Goal: Task Accomplishment & Management: Complete application form

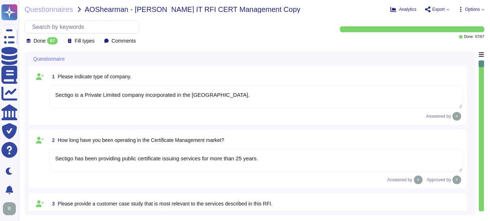
type textarea "Sectigo is a Private Limited company incorporated in the United Kingdom."
type textarea "Sectigo has been providing public certificate issuing services for more than 25…"
type textarea "Please consult with our sales representative for that information."
type textarea "Your enterprise sales representative can help you with this."
type textarea "We offer Digital Certificates and Certificate Life Cycle management (SCM)."
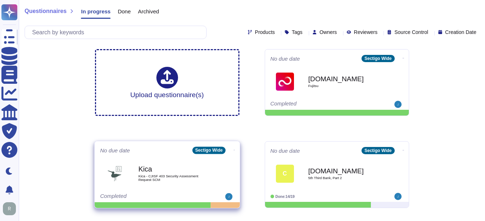
click at [184, 178] on span "Kica - CJISF 403 Security Assessment Request SCM" at bounding box center [174, 177] width 73 height 7
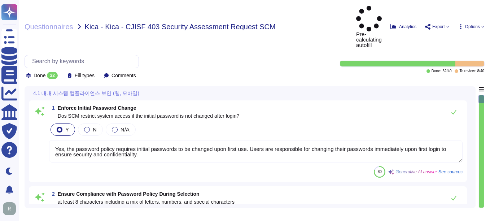
type textarea "Yes, the password policy requires initial passwords to be changed upon first us…"
type textarea "Our password policy requires that passwords must be at least 8 characters long …"
type textarea "Yes. Passwords must be at least 8 characters long, including complexity require…"
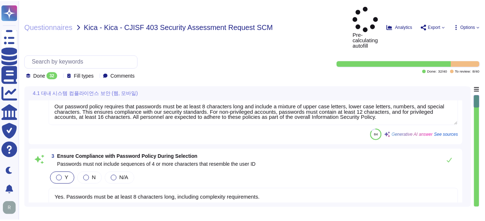
scroll to position [144, 0]
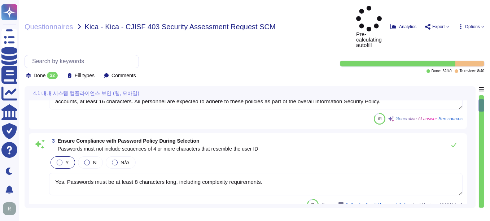
type textarea "No. In compliance with the CA/Browser Forum Baseline Requirements, passwords ar…"
type textarea "Users may update passwords as often as they like."
click at [43, 23] on span "Questionnaires" at bounding box center [49, 26] width 49 height 7
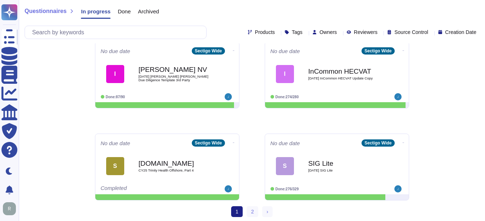
scroll to position [378, 0]
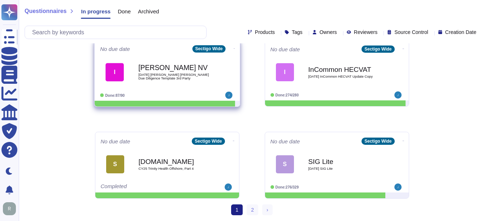
click at [165, 73] on span "[DATE] [PERSON_NAME] [PERSON_NAME] Due Diligence Template 3rd Party" at bounding box center [174, 76] width 73 height 7
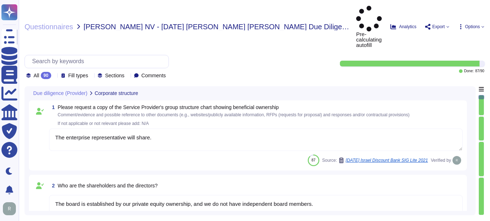
type textarea "The enterprise representative will share."
type textarea "The board is established by our private equity ownership, and we do not have in…"
type textarea "No"
type textarea "Sectigo offers a comprehensive range of products and services, including: 1. Di…"
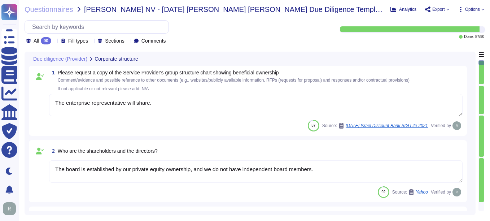
click at [156, 101] on textarea "The enterprise representative will share." at bounding box center [256, 105] width 414 height 22
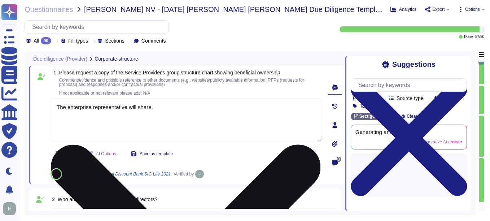
drag, startPoint x: 155, startPoint y: 104, endPoint x: 162, endPoint y: 102, distance: 7.4
click at [162, 102] on textarea "The enterprise representative will share." at bounding box center [186, 119] width 271 height 43
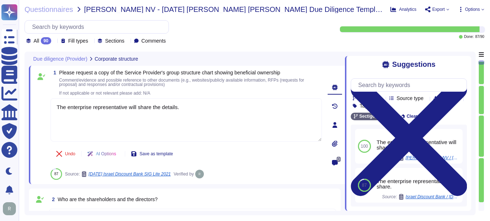
type textarea "The enterprise representative will share the details."
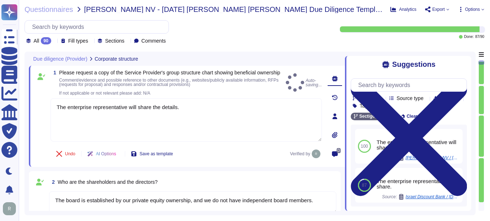
click at [277, 216] on div "Questionnaires Isabel NV - 2025 08 29 Isabel DORA Due Diligence Template 3rd Pa…" at bounding box center [254, 110] width 471 height 221
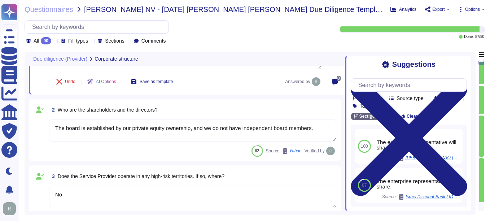
type textarea "The Service Provider's offices are located at: 1. Unit 7 Campus Road, Listerhil…"
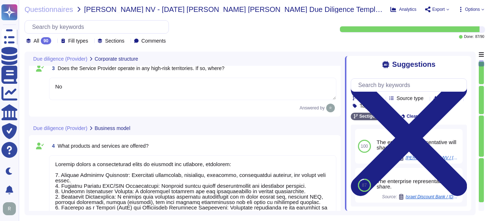
type textarea "The ICT service procured is a core part of Sectigo's activities, as the provisi…"
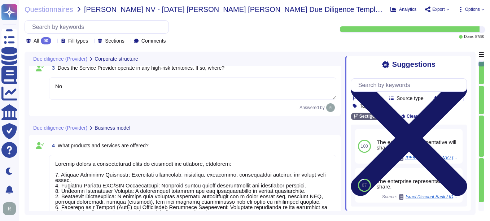
click at [466, 64] on icon at bounding box center [409, 137] width 116 height 155
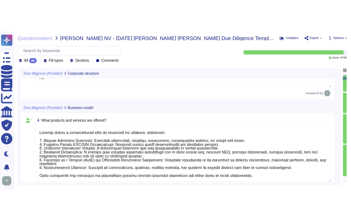
scroll to position [217, 0]
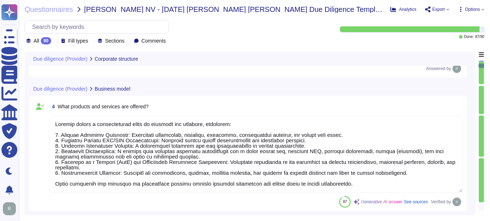
click at [201, 164] on textarea at bounding box center [256, 154] width 414 height 77
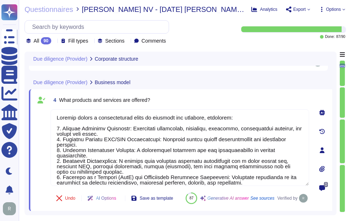
type textarea "The ICT service procured is a core part of Sectigo's activities, as the provisi…"
drag, startPoint x: 60, startPoint y: 102, endPoint x: 162, endPoint y: 97, distance: 102.6
click at [162, 97] on div "4 What products and services are offered?" at bounding box center [180, 99] width 258 height 13
click at [159, 106] on div "4 What products and services are offered?" at bounding box center [180, 99] width 258 height 13
drag, startPoint x: 59, startPoint y: 102, endPoint x: 171, endPoint y: 102, distance: 112.3
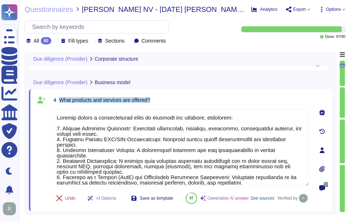
click at [171, 102] on div "4 What products and services are offered?" at bounding box center [180, 99] width 258 height 13
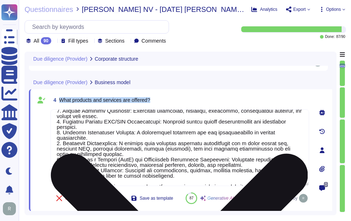
scroll to position [28, 0]
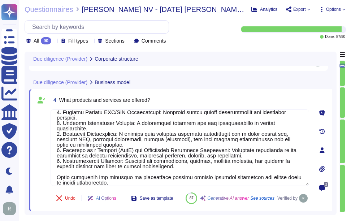
click at [222, 196] on div "Undo AI Options Save as template 87 Generative AI answer See sources Verified by" at bounding box center [180, 197] width 258 height 17
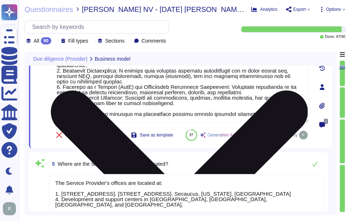
type textarea "No, the Service Provider does not intend to subcontract a part or all of the se…"
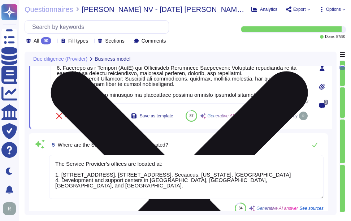
scroll to position [325, 0]
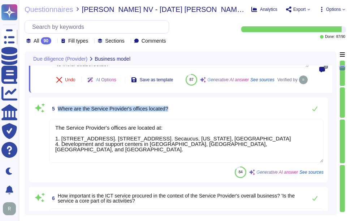
drag, startPoint x: 58, startPoint y: 126, endPoint x: 184, endPoint y: 132, distance: 125.8
click at [184, 116] on div "5 Where are the Service Provider's offices located?" at bounding box center [186, 108] width 274 height 14
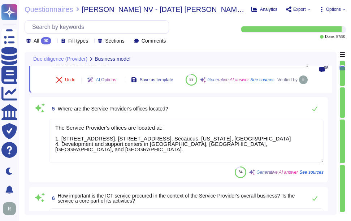
scroll to position [17, 0]
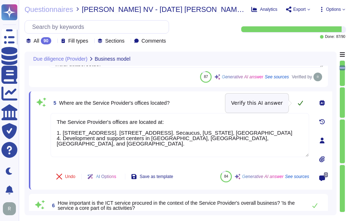
click at [301, 103] on icon at bounding box center [300, 103] width 5 height 5
click at [300, 103] on icon at bounding box center [300, 103] width 6 height 6
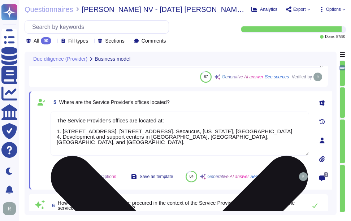
scroll to position [1, 0]
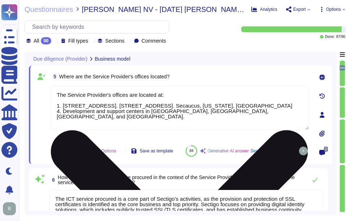
type textarea "Yes, our IT Security staff are well qualified and competent to perform their du…"
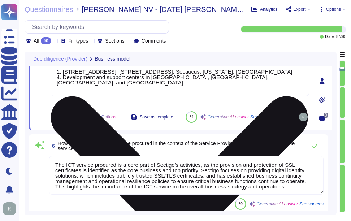
scroll to position [397, 0]
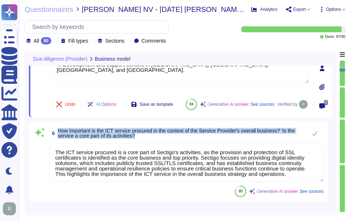
drag, startPoint x: 58, startPoint y: 138, endPoint x: 156, endPoint y: 143, distance: 98.7
click at [156, 138] on span "How important is the ICT service procured in the context of the Service Provide…" at bounding box center [180, 133] width 245 height 10
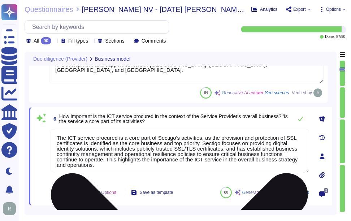
click at [268, 150] on textarea "The ICT service procured is a core part of Sectigo's activities, as the provisi…" at bounding box center [180, 150] width 258 height 43
click at [232, 179] on div "The ICT service procured is a core part of Sectigo's activities, as the provisi…" at bounding box center [180, 155] width 258 height 52
click at [230, 158] on textarea "The ICT service procured is a core part of Sectigo's activities, as the provisi…" at bounding box center [180, 150] width 258 height 43
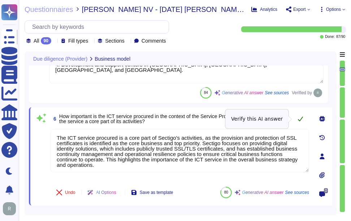
click at [299, 120] on icon at bounding box center [300, 119] width 5 height 5
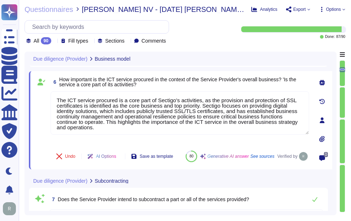
type textarea "Yes, Sectigo is responsible for its service commitments and system requirements…"
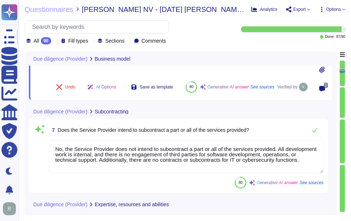
scroll to position [505, 0]
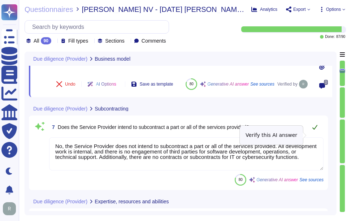
click at [317, 130] on icon at bounding box center [315, 127] width 6 height 6
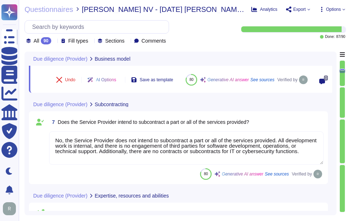
type textarea "Yes, Sectigo signs agreements/contracts with their suppliers and customers on a…"
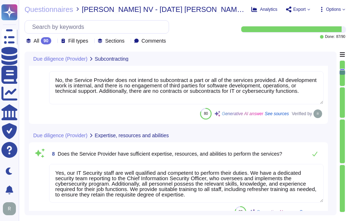
scroll to position [578, 0]
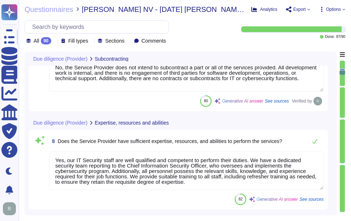
type textarea "The Service Provider has over 500 employees, with a sufficient number of full-t…"
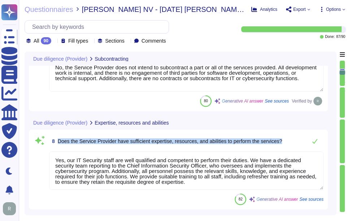
drag, startPoint x: 58, startPoint y: 139, endPoint x: 294, endPoint y: 145, distance: 236.1
click at [294, 145] on div "8 Does the Service Provider have sufficient expertise, resources, and abilities…" at bounding box center [186, 141] width 274 height 14
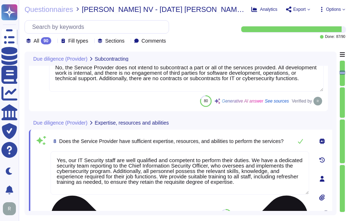
drag, startPoint x: 235, startPoint y: 182, endPoint x: 53, endPoint y: 152, distance: 185.1
click at [53, 152] on textarea "Yes, our IT Security staff are well qualified and competent to perform their du…" at bounding box center [180, 172] width 258 height 43
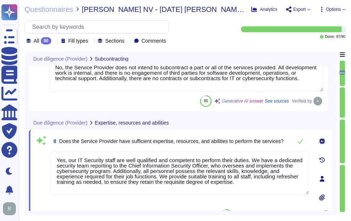
paste textarea "the Service Provider has sufficient expertise, resources, and abilities to perf…"
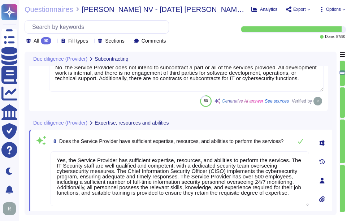
type textarea "Yes, the Service Provider has sufficient expertise, resources, and abilities to…"
click at [144, 101] on div "80 Generative AI answer See sources Verified by" at bounding box center [186, 101] width 274 height 12
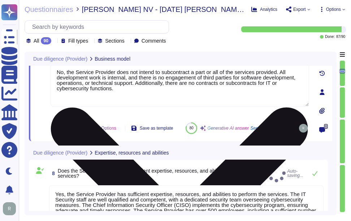
type textarea "The Service Provider's offices are located at: 1. Unit 7 Campus Road, Listerhil…"
type textarea "The ICT service procured is a core part of Sectigo's activities, as the provisi…"
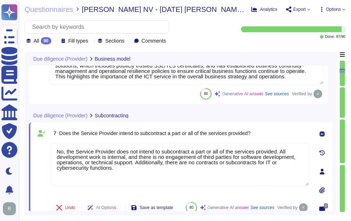
scroll to position [494, 0]
type textarea "Sectigo offers a comprehensive range of products and services, including: 1. Di…"
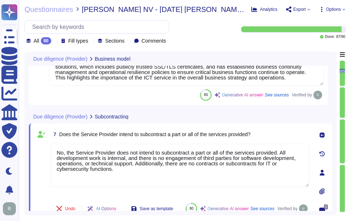
click at [59, 134] on span "7 Does the Service Provider intend to subcontract a part or all of the services…" at bounding box center [151, 134] width 200 height 13
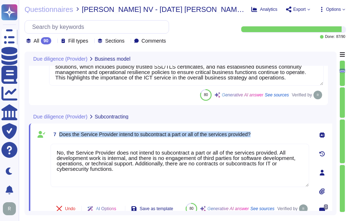
drag, startPoint x: 60, startPoint y: 135, endPoint x: 270, endPoint y: 136, distance: 210.8
click at [270, 136] on div "7 Does the Service Provider intend to subcontract a part or all of the services…" at bounding box center [180, 134] width 258 height 13
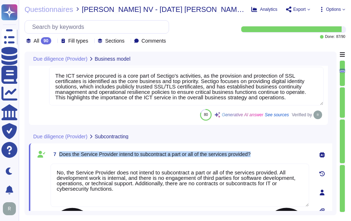
scroll to position [458, 0]
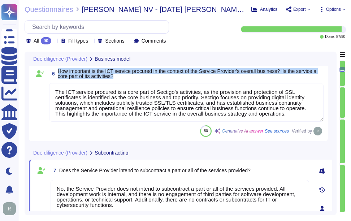
drag, startPoint x: 58, startPoint y: 70, endPoint x: 125, endPoint y: 76, distance: 67.0
click at [125, 76] on span "How important is the ICT service procured in the context of the Service Provide…" at bounding box center [191, 74] width 266 height 10
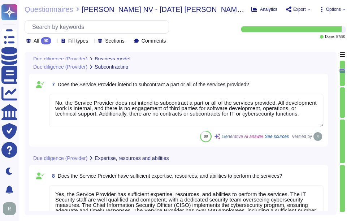
scroll to position [566, 0]
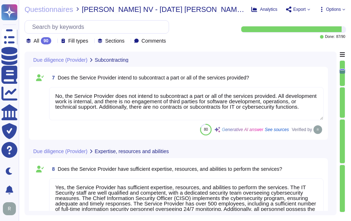
type textarea "Yes, Sectigo signs agreements/contracts with their suppliers and customers on a…"
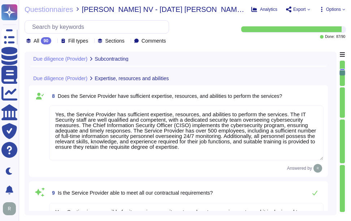
type textarea "The Service Provider has over 500 employees, with a sufficient number of full-t…"
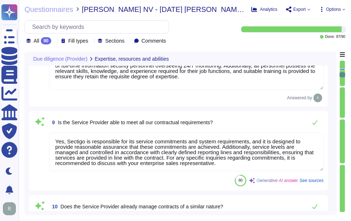
scroll to position [710, 0]
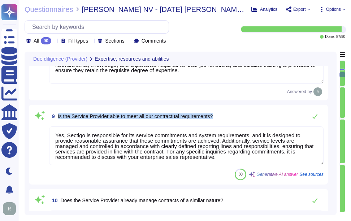
drag, startPoint x: 58, startPoint y: 116, endPoint x: 279, endPoint y: 118, distance: 220.9
click at [279, 118] on div "9 Is the Service Provider able to meet all our contractual requirements?" at bounding box center [186, 116] width 274 height 14
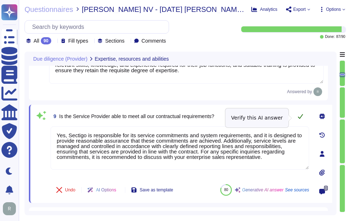
click at [301, 117] on icon at bounding box center [300, 116] width 5 height 5
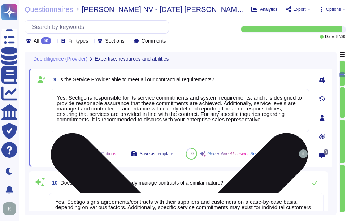
type textarea "Yes, Sectigo's IT systems are designed to meet service commitments and system r…"
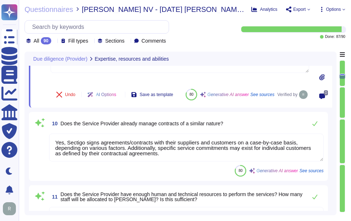
scroll to position [819, 0]
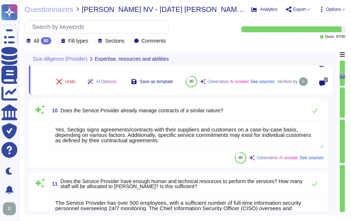
click at [123, 148] on textarea "Yes, Sectigo signs agreements/contracts with their suppliers and customers on a…" at bounding box center [186, 135] width 274 height 28
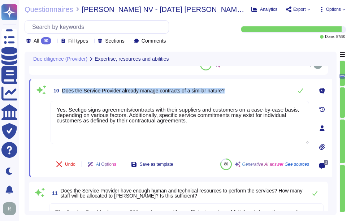
drag, startPoint x: 63, startPoint y: 91, endPoint x: 238, endPoint y: 96, distance: 175.1
click at [238, 96] on div "10 Does the Service Provider already manage contracts of a similar nature?" at bounding box center [180, 90] width 258 height 14
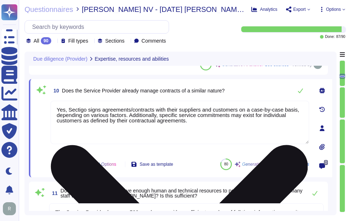
click at [244, 134] on textarea "Yes, Sectigo signs agreements/contracts with their suppliers and customers on a…" at bounding box center [180, 122] width 258 height 43
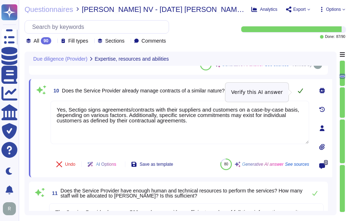
click at [301, 90] on icon at bounding box center [300, 91] width 6 height 6
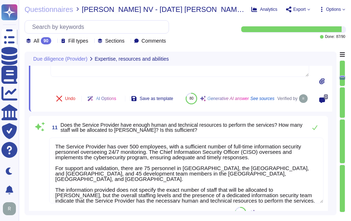
type textarea "Yes, Sectigo has a comprehensive risk management program that includes a formal…"
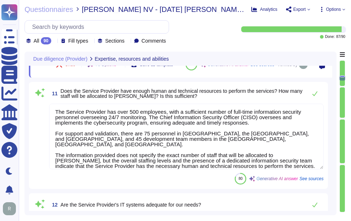
scroll to position [927, 0]
type textarea "Yes, our IT Security staff are well qualified and competent to perform their du…"
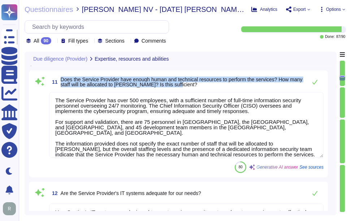
drag, startPoint x: 61, startPoint y: 87, endPoint x: 198, endPoint y: 94, distance: 137.3
click at [198, 87] on span "Does the Service Provider have enough human and technical resources to perform …" at bounding box center [182, 82] width 243 height 10
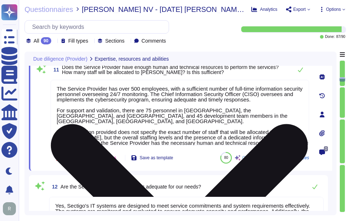
scroll to position [891, 0]
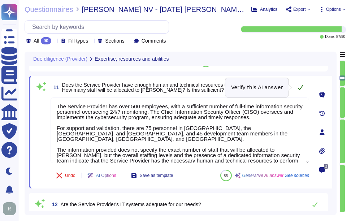
click at [302, 86] on icon at bounding box center [300, 87] width 5 height 5
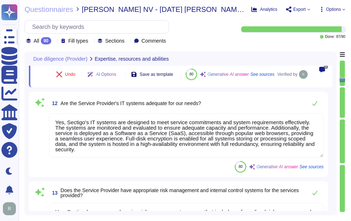
scroll to position [999, 0]
type textarea "Yes, the Chief Information Security Officer (CISO) oversees and implements the …"
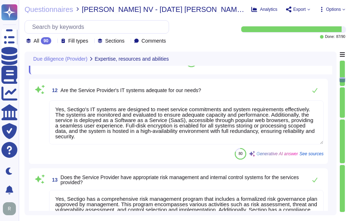
click at [95, 144] on textarea "Yes, Sectigo's IT systems are designed to meet service commitments and system r…" at bounding box center [186, 122] width 274 height 44
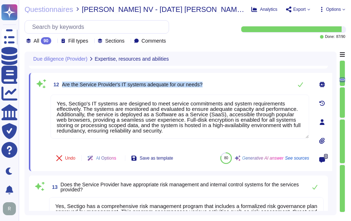
drag, startPoint x: 62, startPoint y: 84, endPoint x: 216, endPoint y: 85, distance: 154.1
click at [216, 85] on div "12 Are the Service Provider's IT systems adequate for our needs?" at bounding box center [180, 84] width 258 height 14
click at [301, 85] on icon at bounding box center [300, 84] width 5 height 5
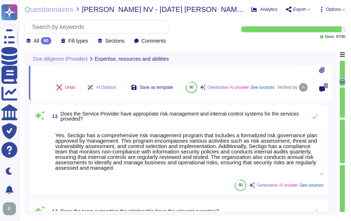
scroll to position [1071, 0]
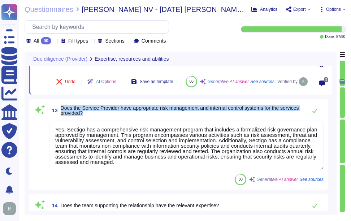
drag, startPoint x: 61, startPoint y: 115, endPoint x: 127, endPoint y: 121, distance: 66.6
click at [127, 116] on span "Does the Service Provider have appropriate risk management and internal control…" at bounding box center [182, 110] width 243 height 10
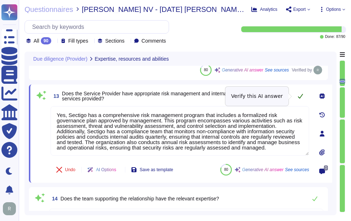
click at [298, 93] on button at bounding box center [300, 96] width 17 height 14
click at [299, 97] on icon at bounding box center [300, 96] width 6 height 6
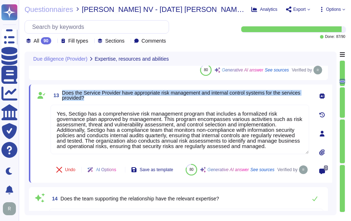
click at [299, 97] on span "Does the Service Provider have appropriate risk management and internal control…" at bounding box center [185, 95] width 247 height 10
drag, startPoint x: 299, startPoint y: 97, endPoint x: 291, endPoint y: 101, distance: 9.4
click at [291, 101] on span "13 Does the Service Provider have appropriate risk management and internal cont…" at bounding box center [180, 95] width 258 height 13
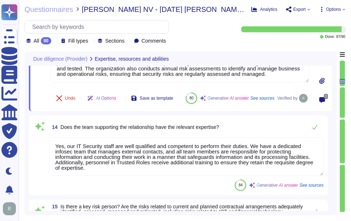
scroll to position [1143, 0]
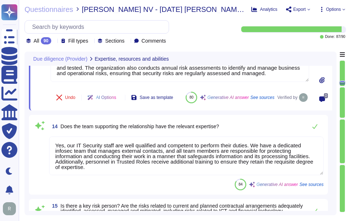
type textarea "Please reach out to our enterprise sales representative, who will be able to sh…"
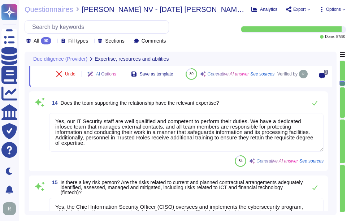
scroll to position [1180, 0]
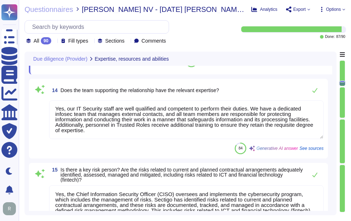
click at [102, 139] on textarea "Yes, our IT Security staff are well qualified and competent to perform their du…" at bounding box center [186, 119] width 274 height 39
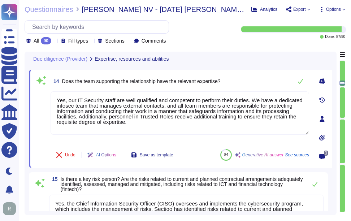
click at [62, 80] on span "14 Does the team supporting the relationship have the relevant expertise?" at bounding box center [136, 81] width 170 height 13
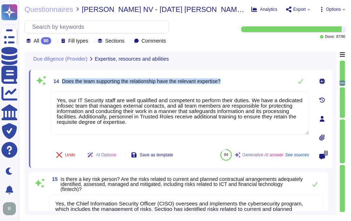
drag, startPoint x: 63, startPoint y: 82, endPoint x: 259, endPoint y: 78, distance: 196.4
click at [259, 78] on div "14 Does the team supporting the relationship have the relevant expertise?" at bounding box center [180, 81] width 258 height 14
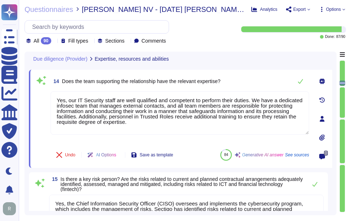
drag, startPoint x: 131, startPoint y: 125, endPoint x: 48, endPoint y: 101, distance: 86.3
click at [48, 101] on div "14 Does the team supporting the relationship have the relevant expertise? Yes, …" at bounding box center [172, 119] width 274 height 90
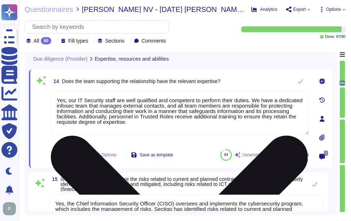
paste textarea "the team supporting the relationship possesses the relevant skills, knowledge, …"
type textarea "Yes, the team supporting the relationship possesses the relevant skills, knowle…"
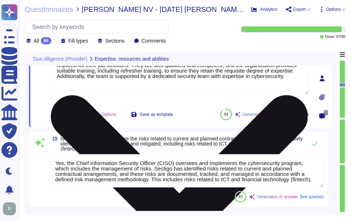
type textarea "Sectigo has an excellent reputation for supplying great security products and s…"
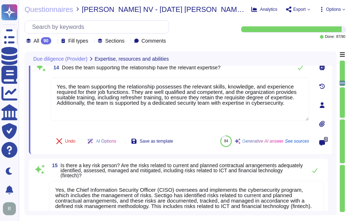
scroll to position [1143, 0]
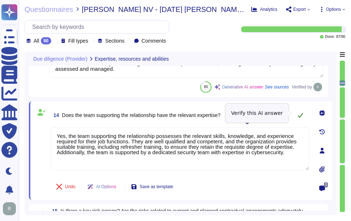
type textarea "Yes, the team supporting the relationship possesses the relevant skills, knowle…"
click at [300, 113] on icon at bounding box center [300, 115] width 6 height 6
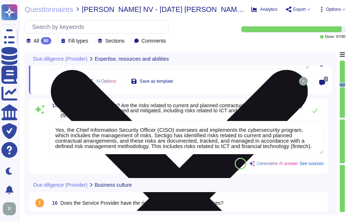
scroll to position [1252, 0]
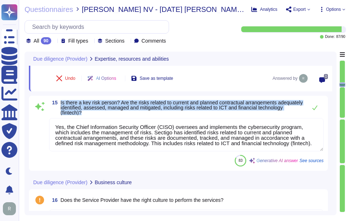
drag, startPoint x: 61, startPoint y: 102, endPoint x: 130, endPoint y: 117, distance: 70.5
click at [130, 117] on div "15 Is there a key risk person? Are the risks related to current and planned con…" at bounding box center [178, 133] width 290 height 66
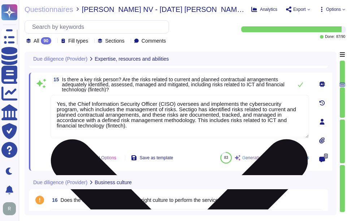
type textarea "Sectigo has an excellent reputation for supplying great security products and s…"
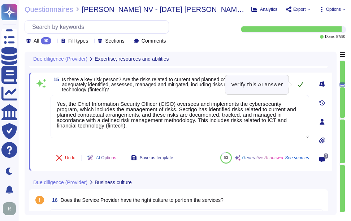
click at [302, 84] on icon at bounding box center [300, 84] width 5 height 5
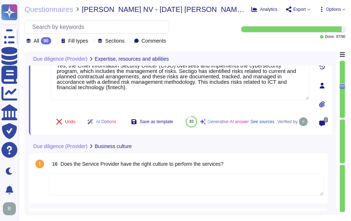
scroll to position [1324, 0]
type textarea "Yes, Sectigo has demonstrated reliability through several measures, including c…"
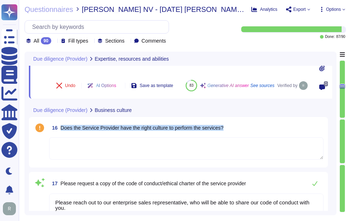
drag, startPoint x: 60, startPoint y: 138, endPoint x: 241, endPoint y: 133, distance: 181.3
click at [241, 133] on div "16 Does the Service Provider have the right culture to perform the services?" at bounding box center [186, 127] width 274 height 13
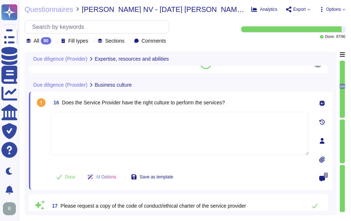
type textarea "Yes, Sectigo has demonstrated reliability through several measures, including c…"
click at [79, 127] on textarea at bounding box center [180, 133] width 258 height 43
paste textarea "Yes, Sectigo has a full-time Compliance team that monitors industry and legal r…"
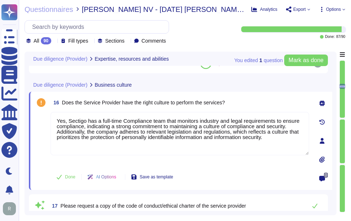
drag, startPoint x: 274, startPoint y: 140, endPoint x: 25, endPoint y: 114, distance: 250.3
click at [25, 114] on div "You edited 1 question Mark as done Due diligence (Provider) Expertise, resource…" at bounding box center [181, 134] width 312 height 164
paste textarea "fully complies with all relevant legislation and regulations pertaining to priv…"
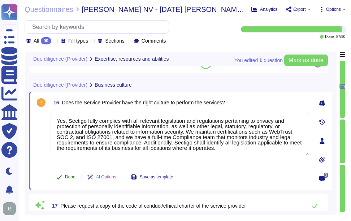
type textarea "Yes, Sectigo fully complies with all relevant legislation and regulations perta…"
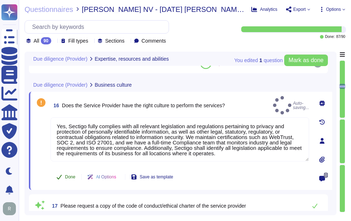
click at [69, 178] on span "Done" at bounding box center [70, 177] width 10 height 4
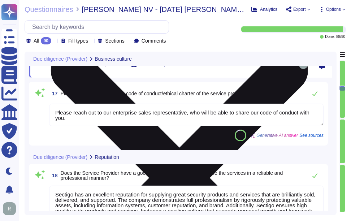
scroll to position [1432, 0]
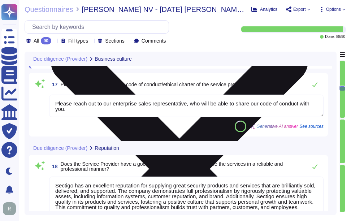
type textarea "Our typical clients span a wide range of industries and sectors, including Fina…"
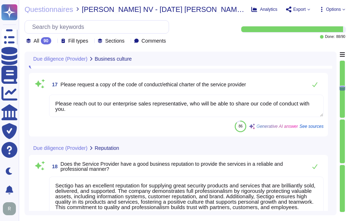
type textarea "Yes, Sectigo fully complies with all relevant legislation and regulations perta…"
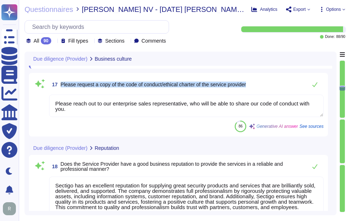
drag, startPoint x: 61, startPoint y: 84, endPoint x: 255, endPoint y: 83, distance: 194.5
click at [255, 83] on div "17 Please request a copy of the code of conduct/ethical charter of the service …" at bounding box center [186, 84] width 274 height 14
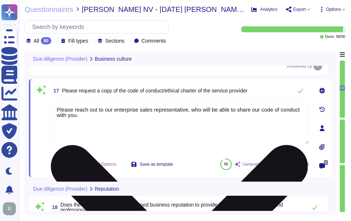
scroll to position [1396, 0]
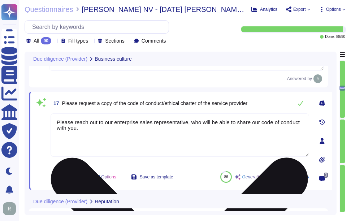
drag, startPoint x: 57, startPoint y: 121, endPoint x: 103, endPoint y: 137, distance: 49.1
click at [103, 137] on textarea "Please reach out to our enterprise sales representative, who will be able to sh…" at bounding box center [180, 134] width 258 height 43
paste textarea "Yes, our company has a business code of conduct that is applicable to all emplo…"
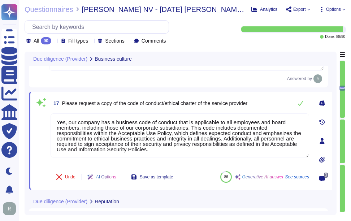
type textarea "Yes, our company has a business code of conduct that is applicable to all emplo…"
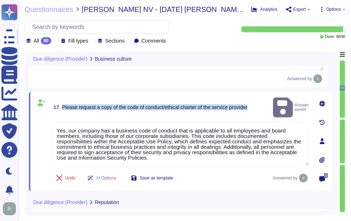
drag, startPoint x: 254, startPoint y: 103, endPoint x: 61, endPoint y: 97, distance: 193.2
click at [61, 97] on div "17 Please request a copy of the code of conduct/ethical charter of the service …" at bounding box center [180, 107] width 258 height 23
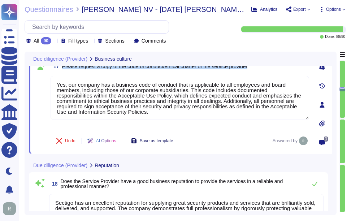
type textarea "Our typical clients span a wide range of industries and sectors, including Fina…"
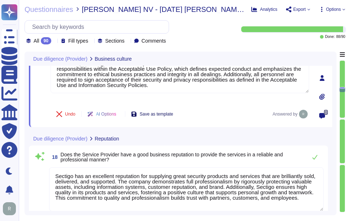
type textarea "None. We will work diligently to address your concerns and resolve any concerns…"
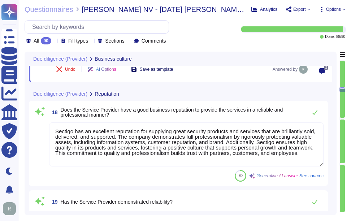
scroll to position [1504, 0]
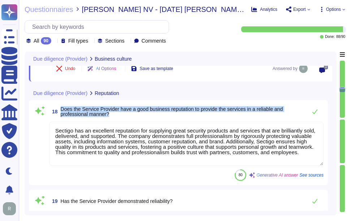
drag, startPoint x: 61, startPoint y: 108, endPoint x: 110, endPoint y: 121, distance: 50.8
click at [110, 121] on div "18 Does the Service Provider have a good business reputation to provide the ser…" at bounding box center [178, 142] width 290 height 77
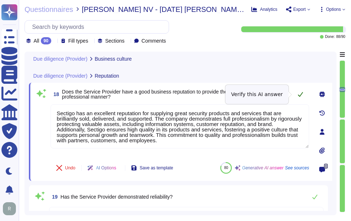
click at [300, 93] on icon at bounding box center [300, 94] width 6 height 6
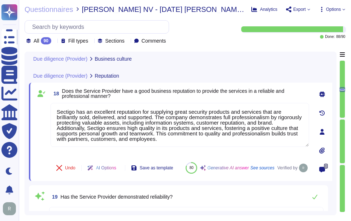
type textarea "None. We will work diligently to address your concerns and resolve any concerns…"
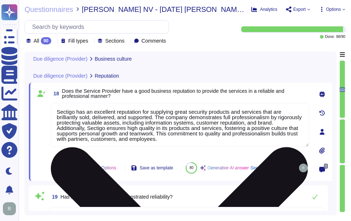
scroll to position [1, 0]
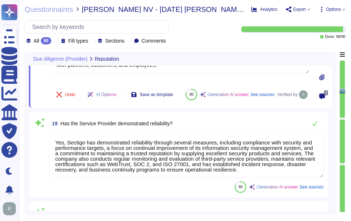
type textarea "We are privately held and do not share this infrormation."
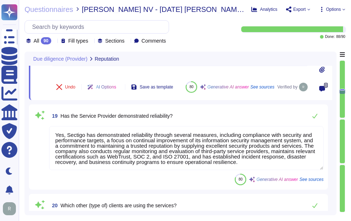
click at [60, 122] on span "19 Has the Service Provider demonstrated reliability?" at bounding box center [110, 115] width 123 height 13
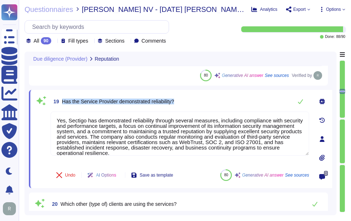
drag, startPoint x: 63, startPoint y: 99, endPoint x: 197, endPoint y: 96, distance: 134.7
click at [197, 96] on div "19 Has the Service Provider demonstrated reliability?" at bounding box center [180, 101] width 258 height 14
click at [299, 100] on icon at bounding box center [300, 102] width 6 height 6
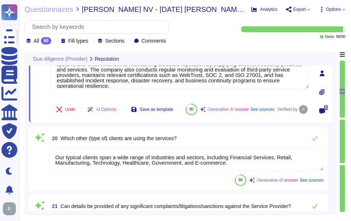
scroll to position [1649, 0]
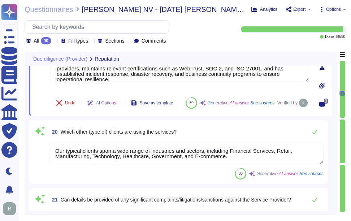
type textarea "We have a well-documented disaster recovery plan that is tested annually, ensur…"
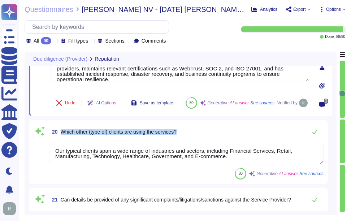
drag, startPoint x: 62, startPoint y: 138, endPoint x: 193, endPoint y: 138, distance: 131.4
click at [193, 138] on div "20 Which other (type of) clients are using the services?" at bounding box center [186, 132] width 274 height 14
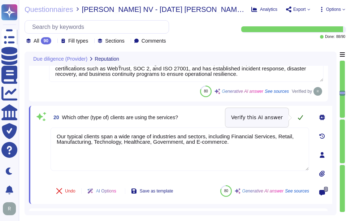
click at [301, 119] on icon at bounding box center [300, 117] width 6 height 6
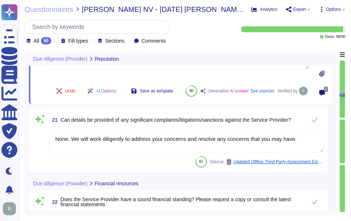
scroll to position [1757, 0]
type textarea "We are a privately held entity and do not disclose this information."
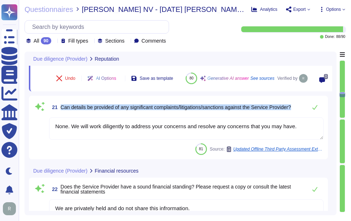
drag, startPoint x: 61, startPoint y: 115, endPoint x: 303, endPoint y: 123, distance: 241.6
click at [303, 123] on div "21 Can details be provided of any significant complaints/litigations/sanctions …" at bounding box center [178, 127] width 290 height 55
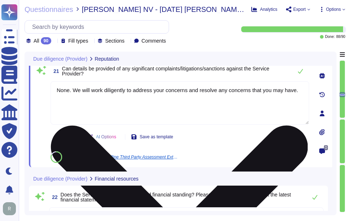
drag, startPoint x: 73, startPoint y: 91, endPoint x: 304, endPoint y: 88, distance: 230.3
click at [304, 88] on textarea "None. We will work diligently to address your concerns and resolve any concerns…" at bounding box center [180, 102] width 258 height 43
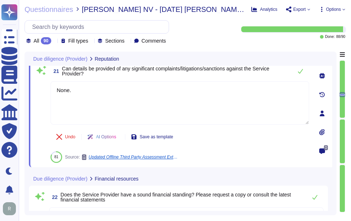
type textarea "None."
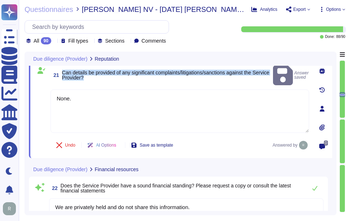
drag, startPoint x: 63, startPoint y: 68, endPoint x: 140, endPoint y: 74, distance: 77.5
click at [140, 74] on span "Can details be provided of any significant complaints/litigations/sanctions aga…" at bounding box center [166, 75] width 208 height 10
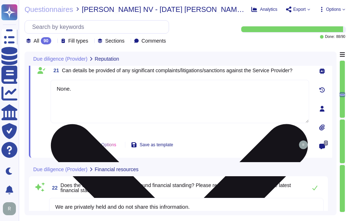
click at [92, 97] on textarea "None." at bounding box center [180, 101] width 258 height 43
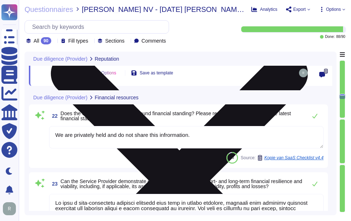
type textarea "We have been profitable each year, indicating a positive cash flow. However, we…"
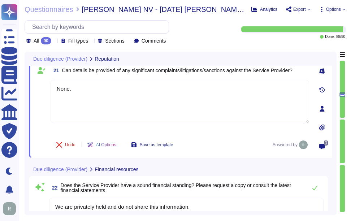
click at [201, 135] on div "21 Can details be provided of any significant complaints/litigations/sanctions …" at bounding box center [172, 109] width 274 height 90
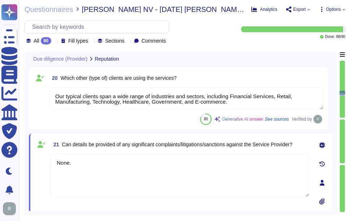
type textarea "Sectigo has an excellent reputation for supplying great security products and s…"
type textarea "Yes, Sectigo has demonstrated reliability through several measures, including c…"
type textarea "Our typical clients span a wide range of industries and sectors, including Fina…"
type textarea "None."
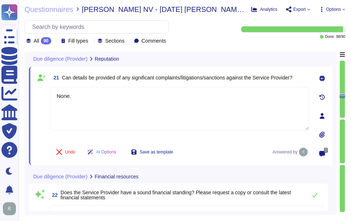
type textarea "We are a privately held entity and do not disclose this information."
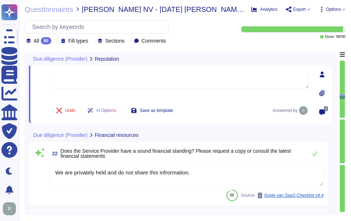
click at [169, 172] on textarea "We are privately held and do not share this infrormation." at bounding box center [186, 175] width 274 height 22
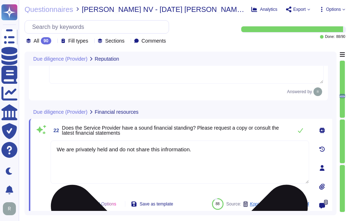
type textarea "We are a privately held entity and do not disclose this information."
click at [57, 148] on textarea "We are privately held and do not share this information." at bounding box center [180, 161] width 258 height 43
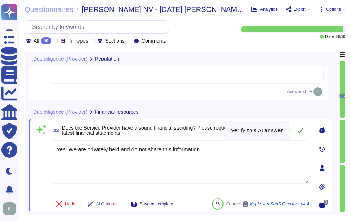
type textarea "Yes. We are privately held and do not share this information."
click at [302, 130] on icon at bounding box center [300, 130] width 6 height 6
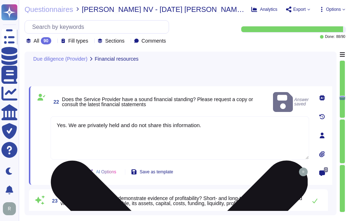
type textarea "We have been profitable each year, indicating a positive cash flow. However, we…"
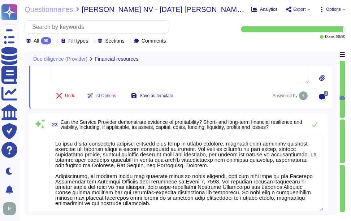
scroll to position [1904, 0]
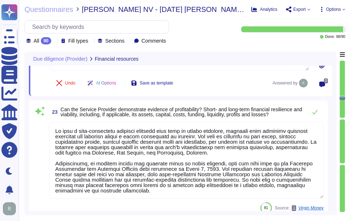
type textarea "Yes, Sectigo maintains insurance coverage for general liability, errors and omi…"
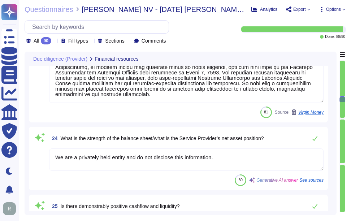
scroll to position [2012, 0]
type textarea "Sectigo maintains insurance coverage for general liability, errors and omission…"
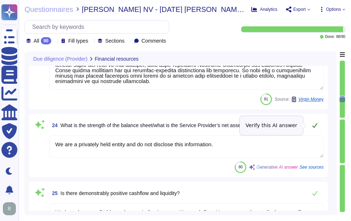
click at [314, 126] on icon at bounding box center [315, 125] width 6 height 6
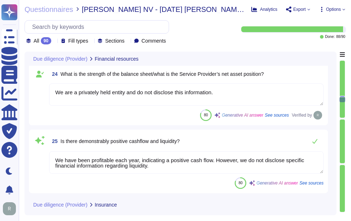
scroll to position [2084, 0]
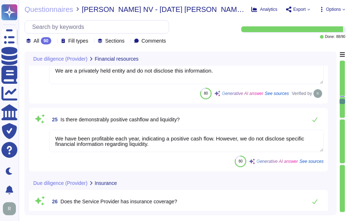
type textarea "Yes, Sectigo fully complies with all relevant legislation and regulations perta…"
click at [313, 119] on icon at bounding box center [315, 120] width 6 height 6
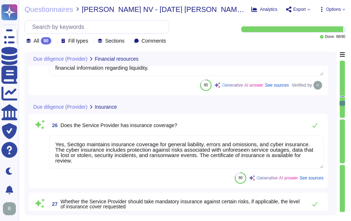
scroll to position [2157, 0]
type textarea "Our organization is compliant with the following regulatory standards for data …"
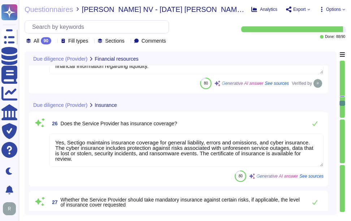
drag, startPoint x: 198, startPoint y: 154, endPoint x: 204, endPoint y: 159, distance: 7.9
click at [204, 159] on textarea "Yes, Sectigo maintains insurance coverage for general liability, errors and omi…" at bounding box center [186, 150] width 274 height 33
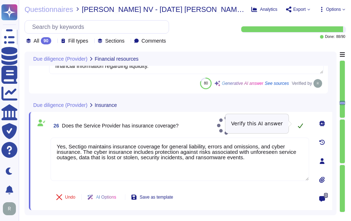
type textarea "Yes, Sectigo maintains insurance coverage for general liability, errors and omi…"
click at [300, 123] on icon at bounding box center [300, 126] width 6 height 6
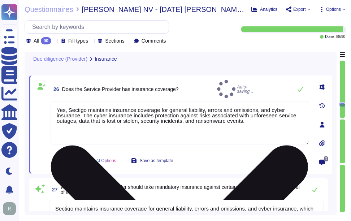
type textarea "Our organization is compliant with the following regulatory standards for data …"
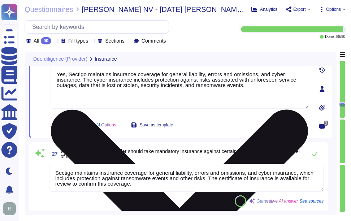
scroll to position [2229, 0]
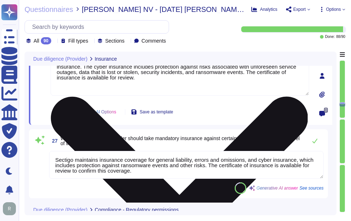
type textarea "Yes, Sectigo maintains insurance coverage for general liability, errors and omi…"
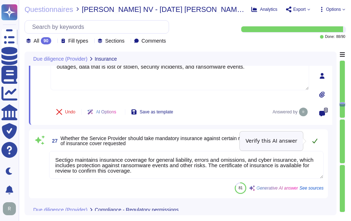
click at [316, 142] on icon at bounding box center [315, 141] width 6 height 6
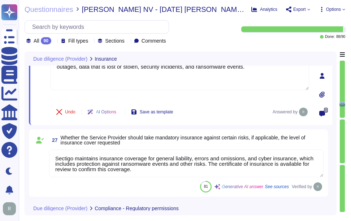
scroll to position [1, 0]
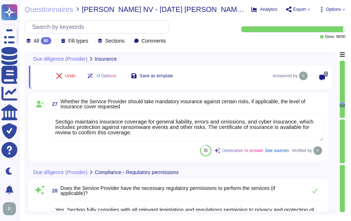
type textarea "Because Sectigo has operations in multiple countries, Sectigo employees and age…"
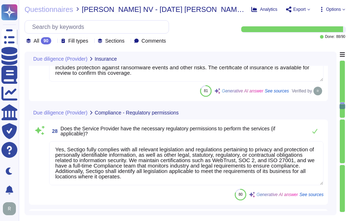
scroll to position [2337, 0]
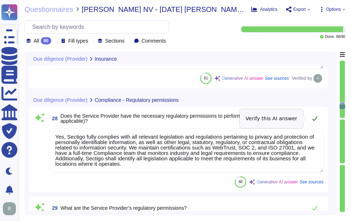
click at [314, 120] on icon at bounding box center [314, 118] width 5 height 5
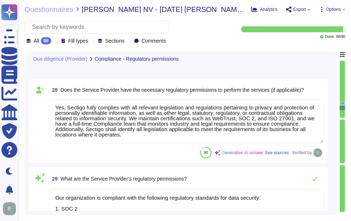
type textarea "Yes, the organization is supervised by the following regulatory bodies: CABF (C…"
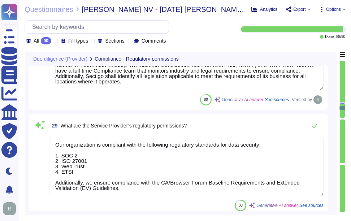
scroll to position [1, 0]
drag, startPoint x: 56, startPoint y: 181, endPoint x: 143, endPoint y: 190, distance: 87.5
click at [143, 190] on textarea "Our organization is compliant with the following regulatory standards for data …" at bounding box center [186, 166] width 274 height 60
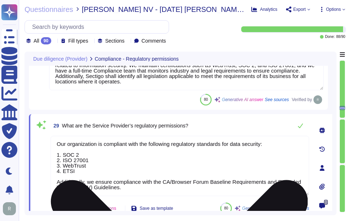
scroll to position [0, 0]
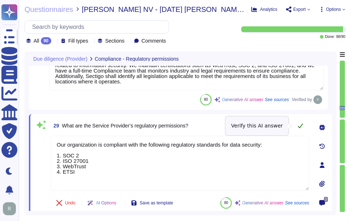
type textarea "Our organization is compliant with the following regulatory standards for data …"
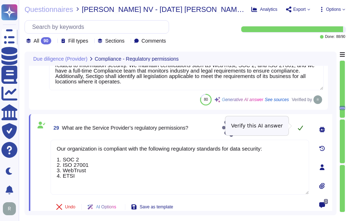
click at [301, 125] on icon at bounding box center [300, 128] width 6 height 6
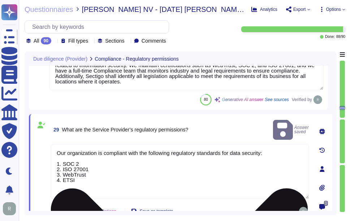
scroll to position [1, 0]
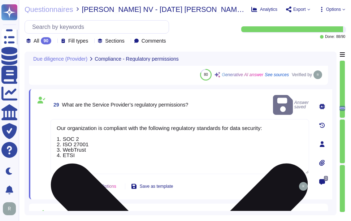
type textarea "We do not permit customers to perform their own audits. Upon request we can sup…"
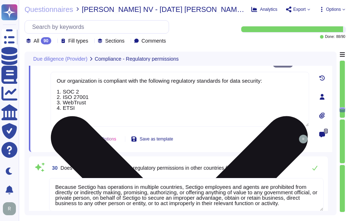
type textarea "The most recent risk assessment results, including the most recent penetration …"
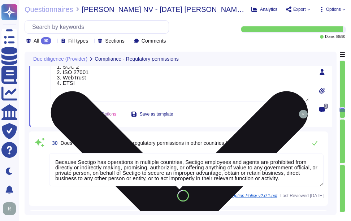
scroll to position [2518, 0]
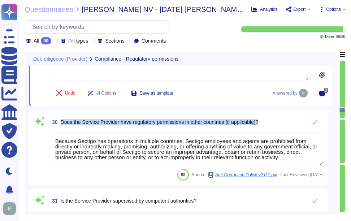
drag, startPoint x: 60, startPoint y: 122, endPoint x: 279, endPoint y: 127, distance: 218.8
click at [279, 127] on div "30 Does the Service Provider have regulatory permissions in other countries (if…" at bounding box center [186, 122] width 274 height 14
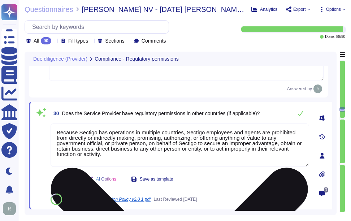
drag, startPoint x: 111, startPoint y: 157, endPoint x: 56, endPoint y: 130, distance: 61.3
click at [56, 130] on textarea "Because Sectigo has operations in multiple countries, Sectigo employees and age…" at bounding box center [180, 144] width 258 height 43
paste textarea "Sectigo operates in multiple countries and complies with all relevant legislati…"
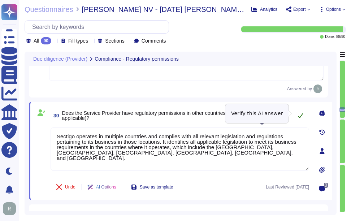
type textarea "Sectigo operates in multiple countries and complies with all relevant legislati…"
type textarea "The most recent risk assessment results, including the most recent penetration …"
click at [300, 114] on icon at bounding box center [300, 115] width 5 height 5
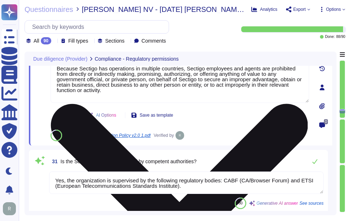
type textarea "Sectigo operates in multiple countries and complies with all relevant legislati…"
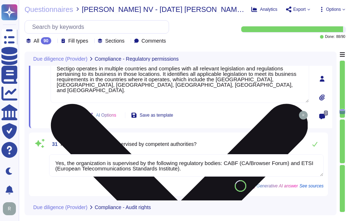
type textarea "The most recent risk assessment results, including the most recent penetration …"
type textarea "The risk assessments are reviewed and updated at least annually and also when s…"
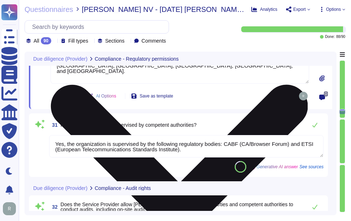
scroll to position [2626, 0]
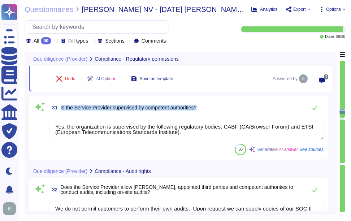
drag, startPoint x: 61, startPoint y: 108, endPoint x: 214, endPoint y: 108, distance: 153.4
click at [214, 108] on div "31 Is the Service Provider supervised by competent authorities?" at bounding box center [186, 107] width 274 height 14
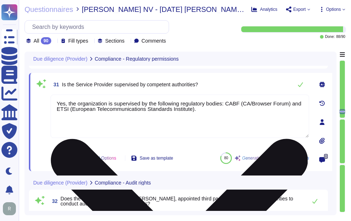
type textarea "The risk assessments are reviewed and updated at least annually and also when s…"
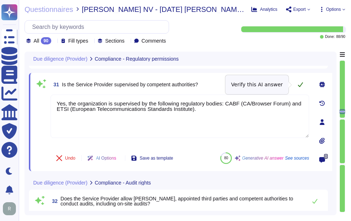
click at [300, 82] on icon at bounding box center [300, 85] width 6 height 6
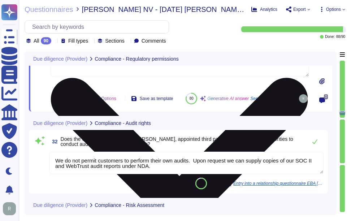
scroll to position [2698, 0]
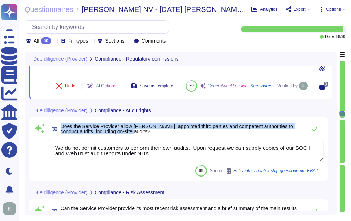
drag, startPoint x: 61, startPoint y: 135, endPoint x: 151, endPoint y: 140, distance: 90.0
click at [151, 134] on span "Does the Service Provider allow Isabel, appointed third parties and competent a…" at bounding box center [182, 129] width 243 height 10
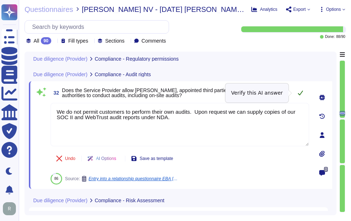
click at [301, 92] on icon at bounding box center [300, 93] width 6 height 6
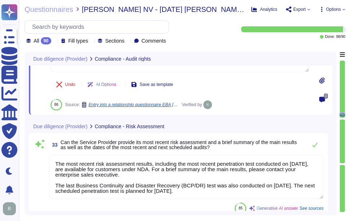
scroll to position [2770, 0]
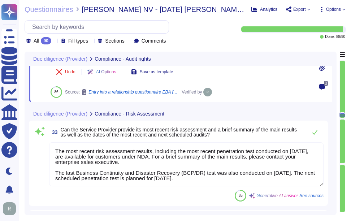
type textarea "Sectigo has a full-time Compliance team that monitors industry and legal requir…"
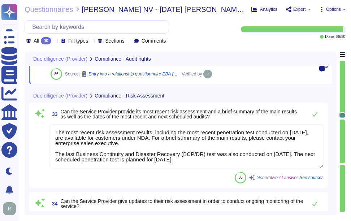
scroll to position [2806, 0]
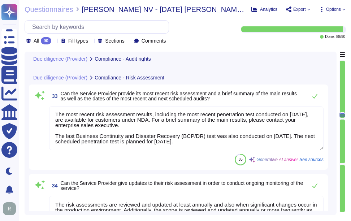
drag, startPoint x: 289, startPoint y: 114, endPoint x: 66, endPoint y: 121, distance: 223.9
click at [66, 121] on textarea "The most recent risk assessment results, including the most recent penetration …" at bounding box center [186, 128] width 274 height 44
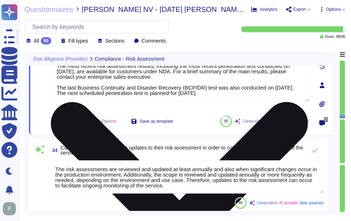
paste textarea "February 15, 2025"
type textarea "The most recent risk assessment results, including the most recent penetration …"
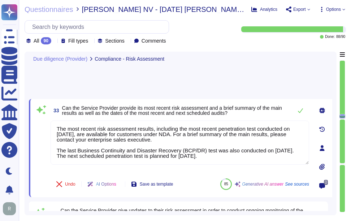
scroll to position [2734, 0]
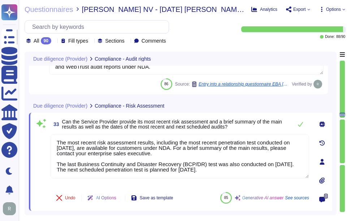
type textarea "We do not permit customers to perform their own audits. Upon request we can sup…"
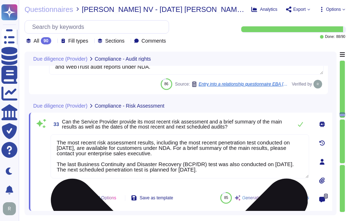
drag, startPoint x: 196, startPoint y: 147, endPoint x: 202, endPoint y: 154, distance: 9.7
click at [202, 154] on textarea "The most recent risk assessment results, including the most recent penetration …" at bounding box center [180, 156] width 258 height 44
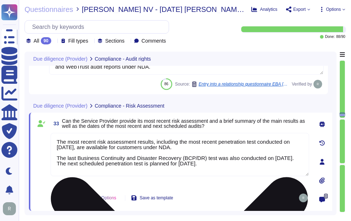
drag, startPoint x: 57, startPoint y: 157, endPoint x: 69, endPoint y: 166, distance: 15.0
click at [69, 166] on textarea "The most recent risk assessment results, including the most recent penetration …" at bounding box center [180, 154] width 258 height 43
paste textarea "Our Last BC/DR exercise was on March, 2025 and Failover test was conducted on M…"
drag, startPoint x: 281, startPoint y: 157, endPoint x: 298, endPoint y: 172, distance: 23.1
click at [298, 172] on textarea "The most recent risk assessment results, including the most recent penetration …" at bounding box center [180, 154] width 258 height 43
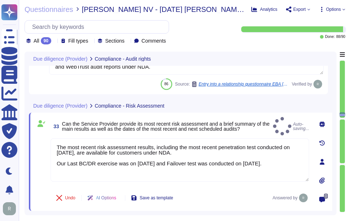
type textarea "The most recent risk assessment results, including the most recent penetration …"
click at [180, 188] on div "33 Can the Service Provider provide its most recent risk assessment and a brief…" at bounding box center [172, 162] width 274 height 90
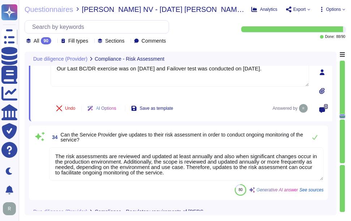
scroll to position [2842, 0]
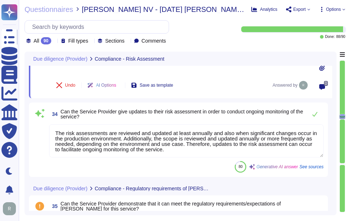
type textarea "No. Please contact our Enterprise Sales Manager."
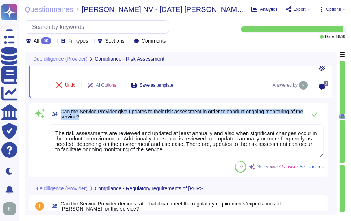
drag, startPoint x: 61, startPoint y: 113, endPoint x: 95, endPoint y: 118, distance: 34.7
click at [95, 118] on span "Can the Service Provider give updates to their risk assessment in order to cond…" at bounding box center [182, 114] width 243 height 10
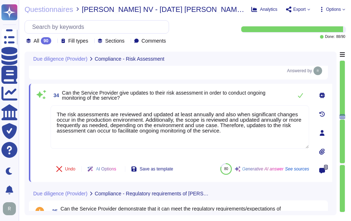
drag, startPoint x: 237, startPoint y: 138, endPoint x: 19, endPoint y: 113, distance: 219.1
click at [19, 113] on div "Questionnaires Isabel NV - 2025 08 29 Isabel DORA Due Diligence Template 3rd Pa…" at bounding box center [185, 110] width 332 height 221
paste textarea "Yes, the Service Provider can give updates to their risk assessment to facilita…"
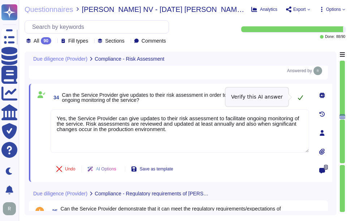
type textarea "Yes, the Service Provider can give updates to their risk assessment to facilita…"
click at [301, 96] on icon at bounding box center [300, 97] width 5 height 5
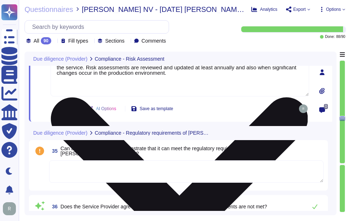
type textarea "Yes, appropriate checks are in place for all employees and contractors of the S…"
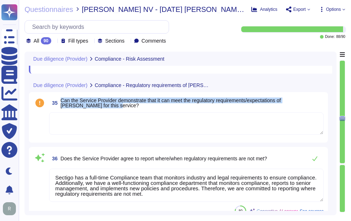
drag, startPoint x: 61, startPoint y: 100, endPoint x: 92, endPoint y: 109, distance: 32.3
click at [92, 108] on span "Can the Service Provider demonstrate that it can meet the regulatory requiremen…" at bounding box center [192, 103] width 263 height 10
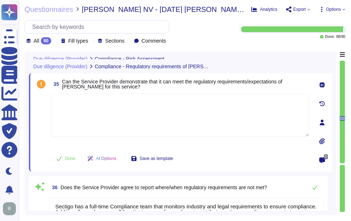
type textarea "Yes, appropriate checks are in place for all employees and contractors of the S…"
click at [67, 109] on textarea at bounding box center [180, 114] width 258 height 43
paste textarea "Yes, Sectigo fully complies with all relevant legislation and regulations perta…"
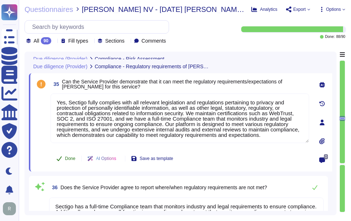
type textarea "Yes, Sectigo fully complies with all relevant legislation and regulations perta…"
click at [71, 159] on span "Done" at bounding box center [70, 158] width 10 height 4
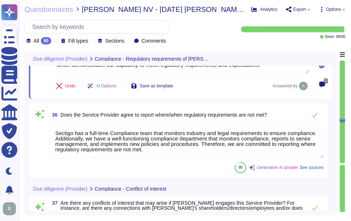
scroll to position [3023, 0]
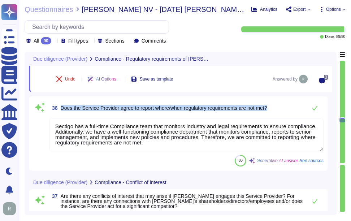
drag, startPoint x: 61, startPoint y: 107, endPoint x: 294, endPoint y: 109, distance: 232.8
click at [294, 109] on div "36 Does the Service Provider agree to report where/when regulatory requirements…" at bounding box center [186, 108] width 274 height 14
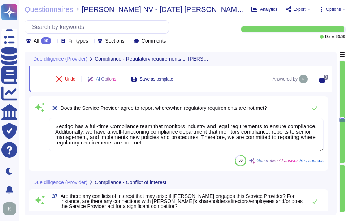
scroll to position [0, 0]
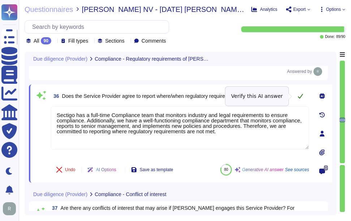
click at [301, 96] on icon at bounding box center [300, 96] width 5 height 5
click at [300, 95] on icon at bounding box center [300, 96] width 6 height 6
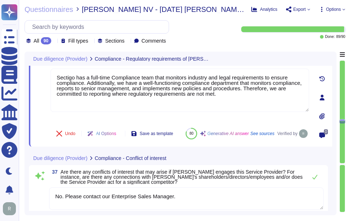
type textarea "Yes, Sectigo is committed to acting ethically and with integrity in all busines…"
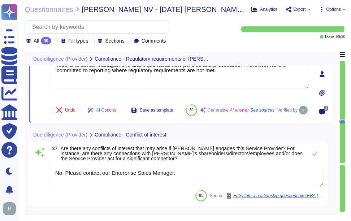
scroll to position [3095, 0]
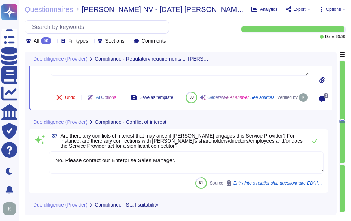
drag, startPoint x: 65, startPoint y: 168, endPoint x: 239, endPoint y: 172, distance: 174.0
click at [239, 172] on textarea "No. Please contact our Enterprise Sales Manager." at bounding box center [186, 162] width 274 height 22
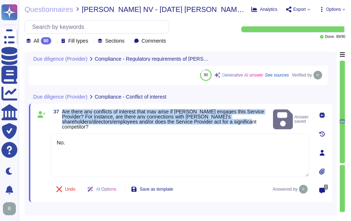
drag, startPoint x: 62, startPoint y: 109, endPoint x: 218, endPoint y: 121, distance: 156.0
click at [218, 121] on span "Are there any conflicts of interest that may arise if Isabel engages this Servi…" at bounding box center [166, 119] width 208 height 20
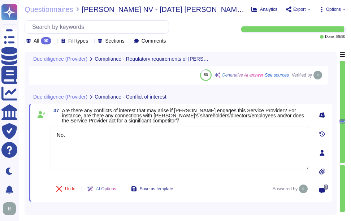
drag, startPoint x: 74, startPoint y: 138, endPoint x: 48, endPoint y: 131, distance: 26.7
click at [48, 131] on div "37 Are there any conflicts of interest that may arise if Isabel engages this Se…" at bounding box center [172, 153] width 274 height 90
paste textarea "Please contact our Enterprise Sales Manager."
type textarea "No. Please contact our Enterprise Sales Manager."
click at [215, 180] on div "Undo AI Options Save as template Answered by" at bounding box center [180, 188] width 258 height 17
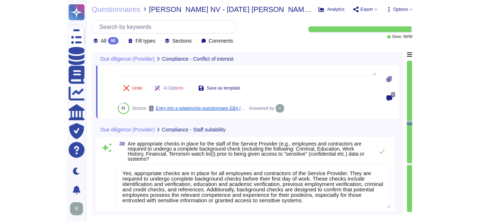
scroll to position [3203, 0]
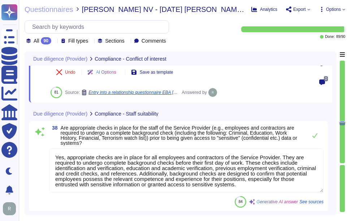
type textarea "The location of the Service Provider can significantly impact various aspects o…"
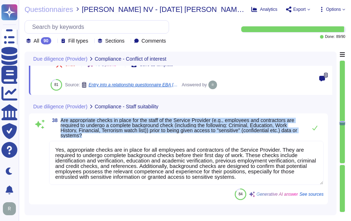
drag, startPoint x: 61, startPoint y: 121, endPoint x: 99, endPoint y: 138, distance: 41.5
click at [99, 138] on span "Are appropriate checks in place for the staff of the Service Provider (e.g., em…" at bounding box center [182, 128] width 243 height 20
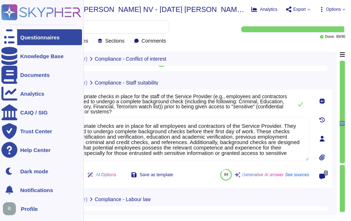
click at [53, 40] on div "Questionnaires" at bounding box center [39, 37] width 39 height 5
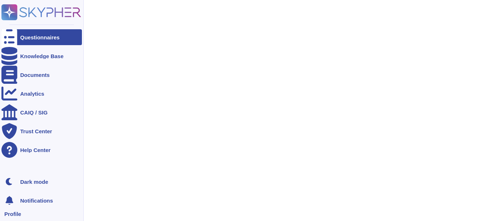
click at [40, 42] on div "Questionnaires" at bounding box center [41, 37] width 80 height 16
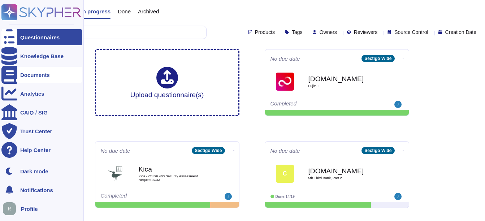
click at [10, 77] on icon at bounding box center [9, 75] width 16 height 18
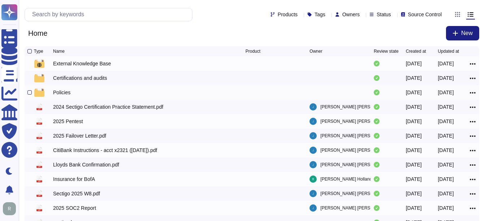
click at [69, 93] on div "Policies" at bounding box center [61, 92] width 17 height 7
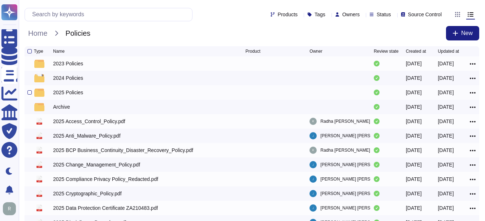
click at [72, 95] on div "2025 Policies" at bounding box center [68, 92] width 30 height 7
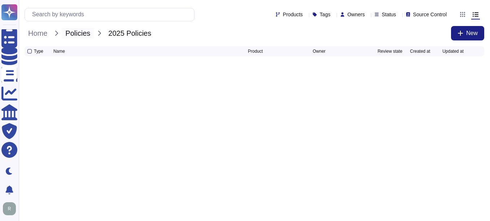
click at [85, 33] on span "Policies" at bounding box center [78, 33] width 32 height 11
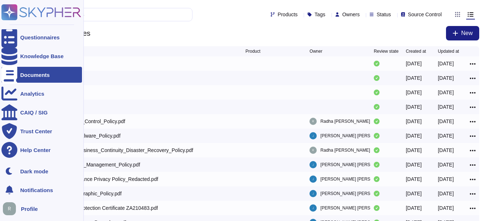
drag, startPoint x: 19, startPoint y: 76, endPoint x: 101, endPoint y: 101, distance: 85.4
click at [20, 76] on div "Documents" at bounding box center [41, 75] width 80 height 16
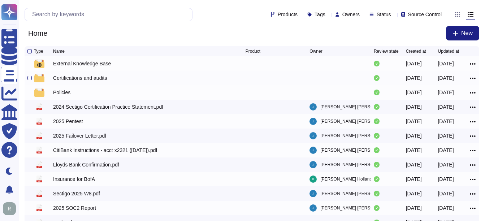
click at [64, 81] on div "Certifications and audits" at bounding box center [80, 77] width 54 height 7
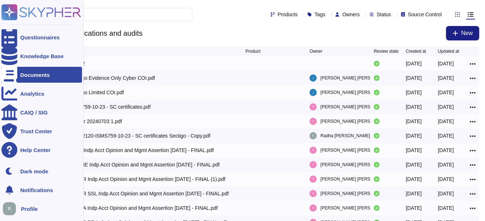
click at [13, 76] on icon at bounding box center [9, 75] width 16 height 18
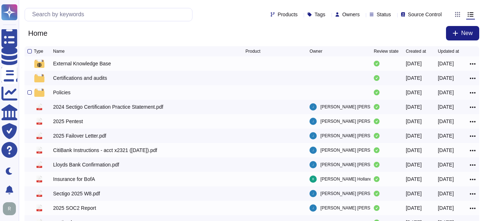
click at [62, 93] on div "Policies" at bounding box center [61, 92] width 17 height 7
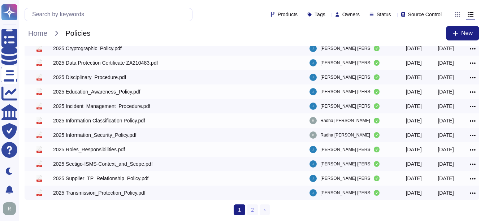
scroll to position [147, 0]
click at [253, 208] on link "2" at bounding box center [253, 209] width 12 height 11
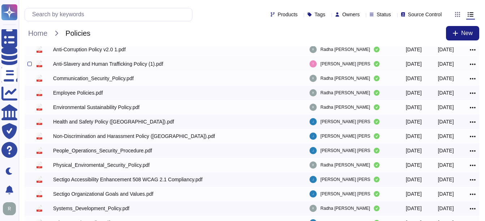
scroll to position [118, 0]
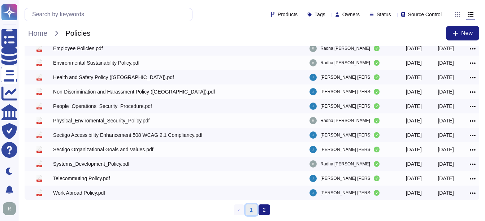
click at [253, 214] on link "1" at bounding box center [251, 209] width 12 height 11
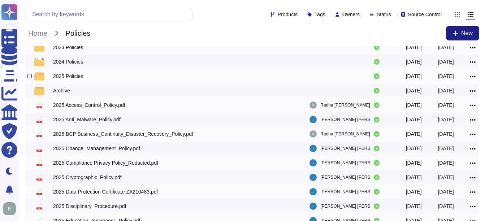
scroll to position [9, 0]
